Goal: Information Seeking & Learning: Learn about a topic

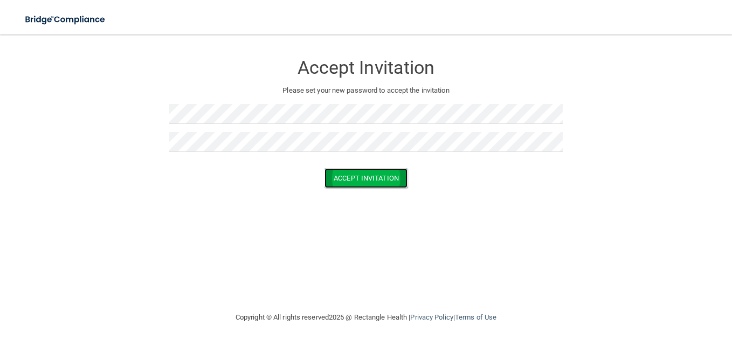
click at [371, 176] on button "Accept Invitation" at bounding box center [366, 178] width 83 height 20
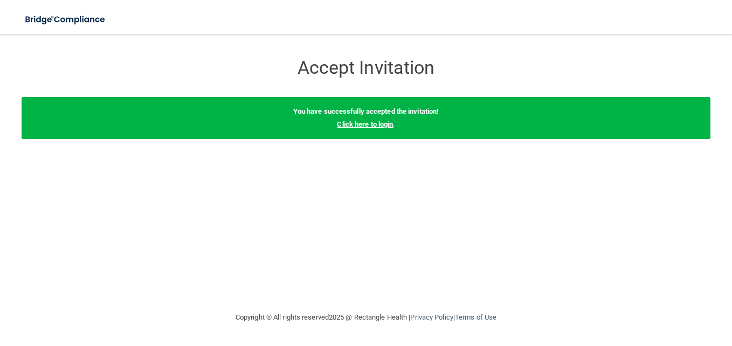
click at [374, 123] on link "Click here to login" at bounding box center [365, 124] width 56 height 8
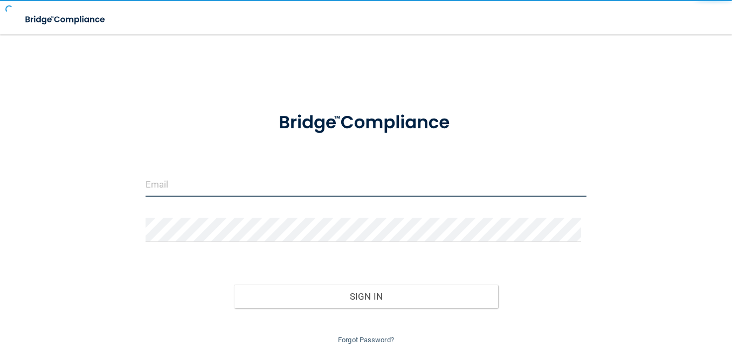
type input "[EMAIL_ADDRESS][DOMAIN_NAME]"
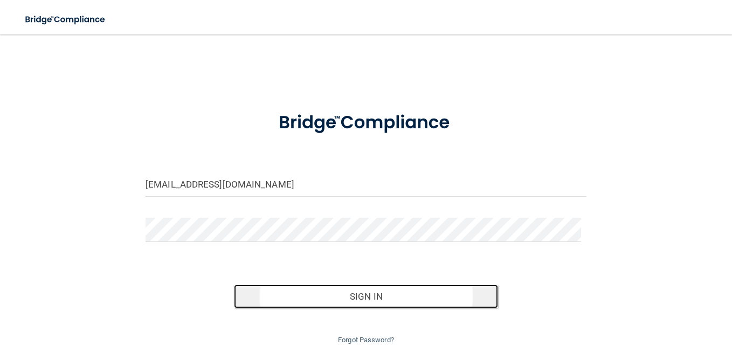
click at [393, 296] on button "Sign In" at bounding box center [366, 297] width 265 height 24
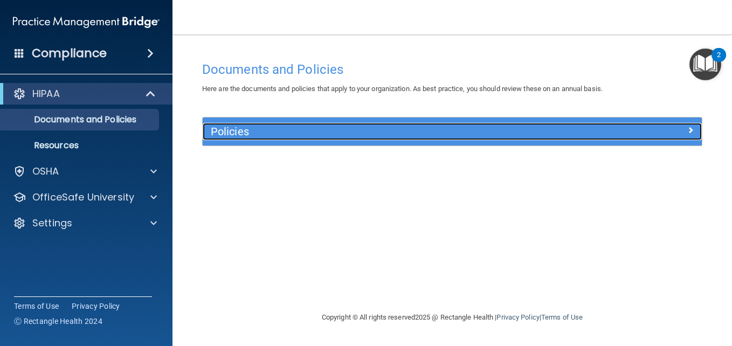
click at [532, 132] on h5 "Policies" at bounding box center [390, 132] width 359 height 12
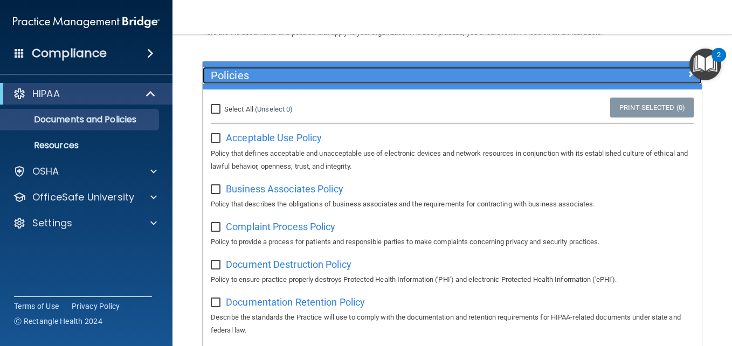
scroll to position [54, 0]
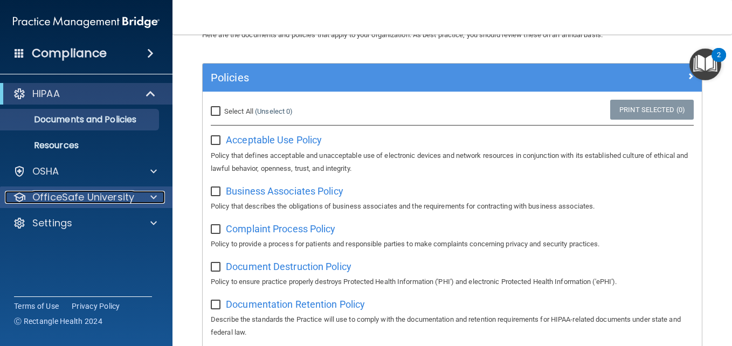
click at [156, 192] on span at bounding box center [153, 197] width 6 height 13
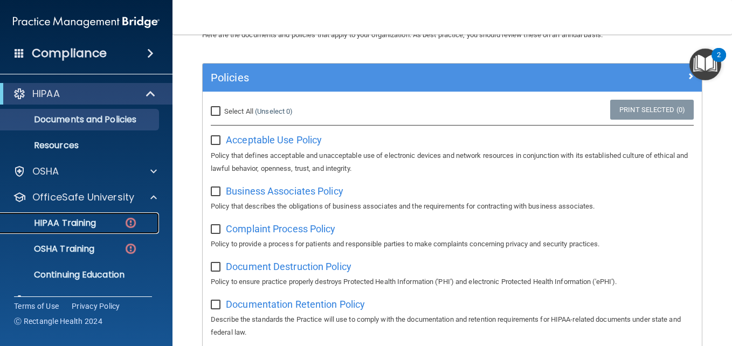
click at [75, 231] on link "HIPAA Training" at bounding box center [74, 223] width 170 height 22
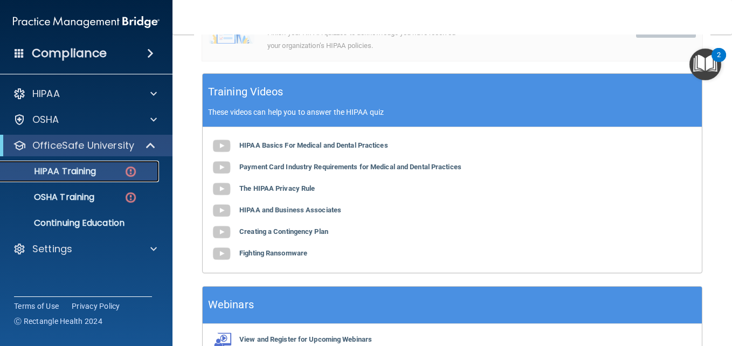
scroll to position [393, 0]
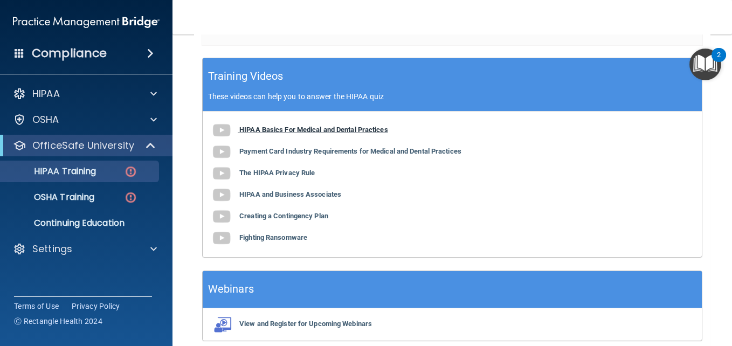
click at [272, 132] on b "HIPAA Basics For Medical and Dental Practices" at bounding box center [313, 130] width 149 height 8
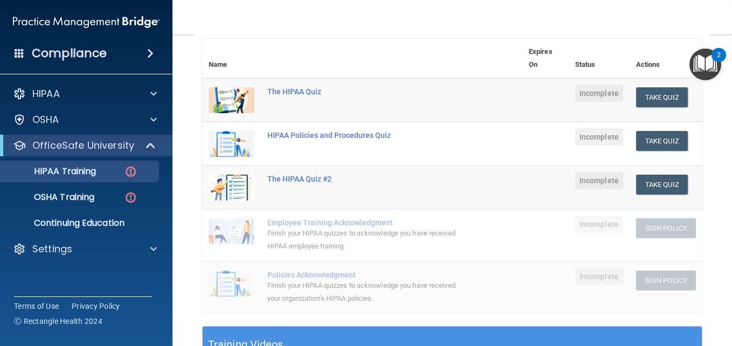
scroll to position [119, 0]
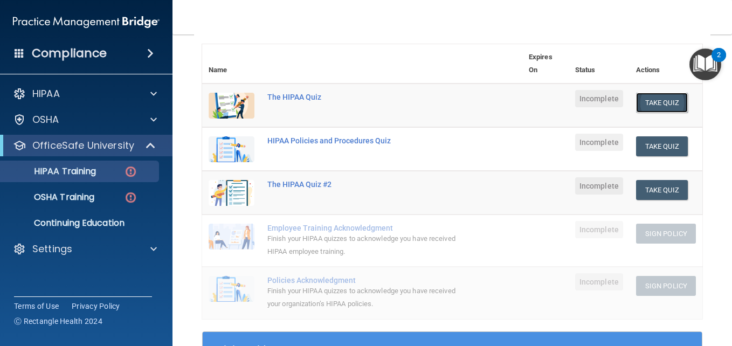
click at [646, 101] on button "Take Quiz" at bounding box center [662, 103] width 52 height 20
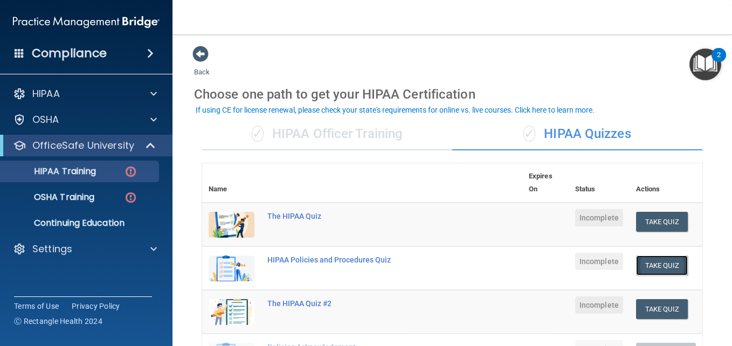
click at [637, 261] on button "Take Quiz" at bounding box center [662, 266] width 52 height 20
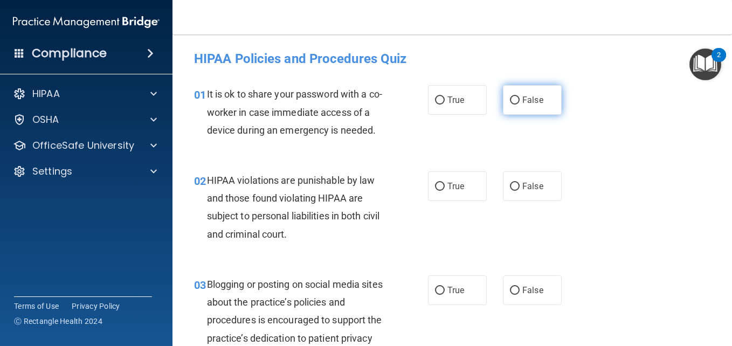
click at [511, 101] on input "False" at bounding box center [515, 101] width 10 height 8
radio input "true"
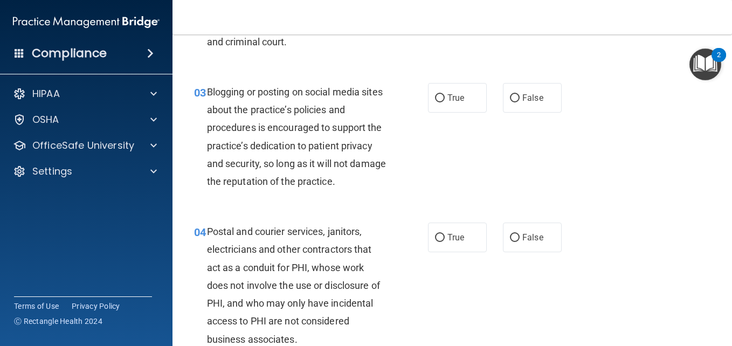
scroll to position [194, 0]
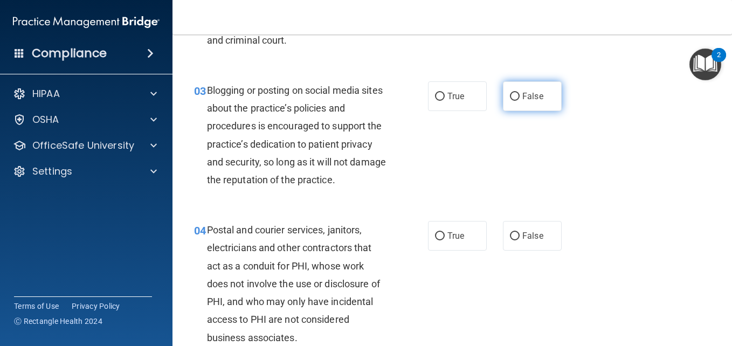
click at [510, 101] on input "False" at bounding box center [515, 97] width 10 height 8
radio input "true"
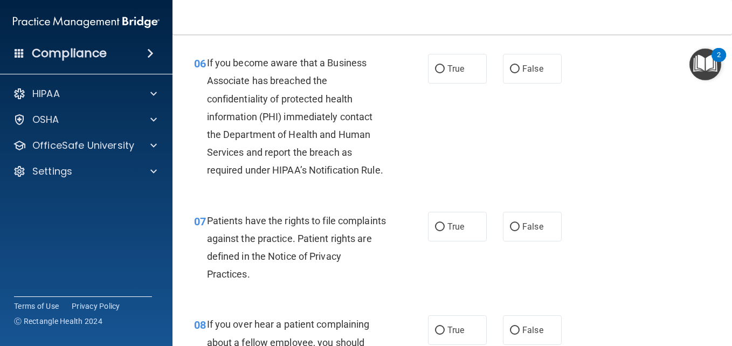
scroll to position [0, 0]
